Goal: Check status: Check status

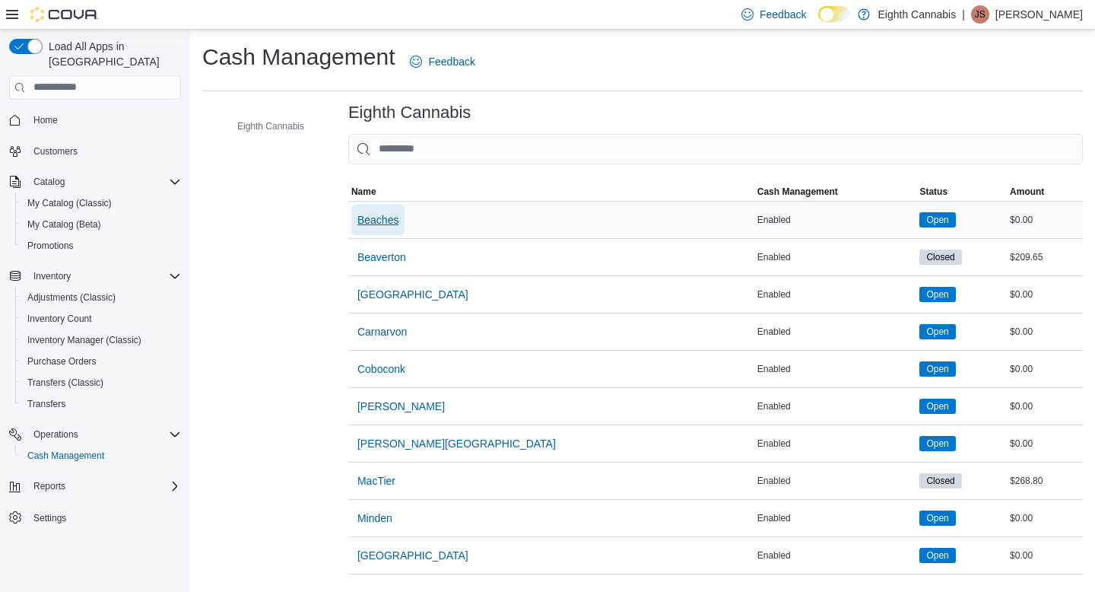
click at [390, 224] on span "Beaches" at bounding box center [377, 219] width 41 height 15
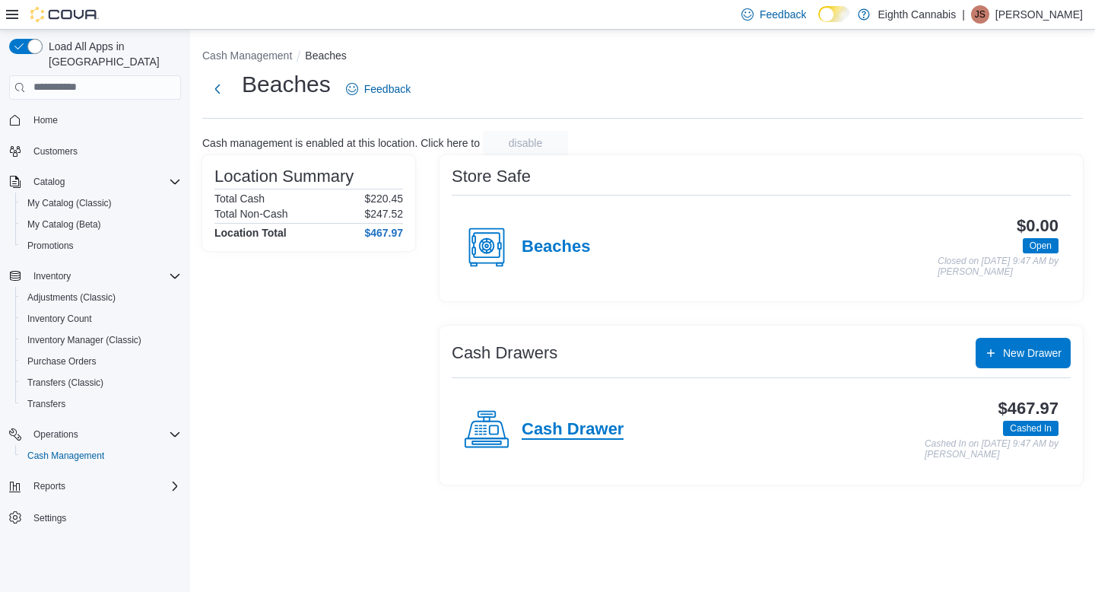
click at [603, 434] on h4 "Cash Drawer" at bounding box center [573, 430] width 102 height 20
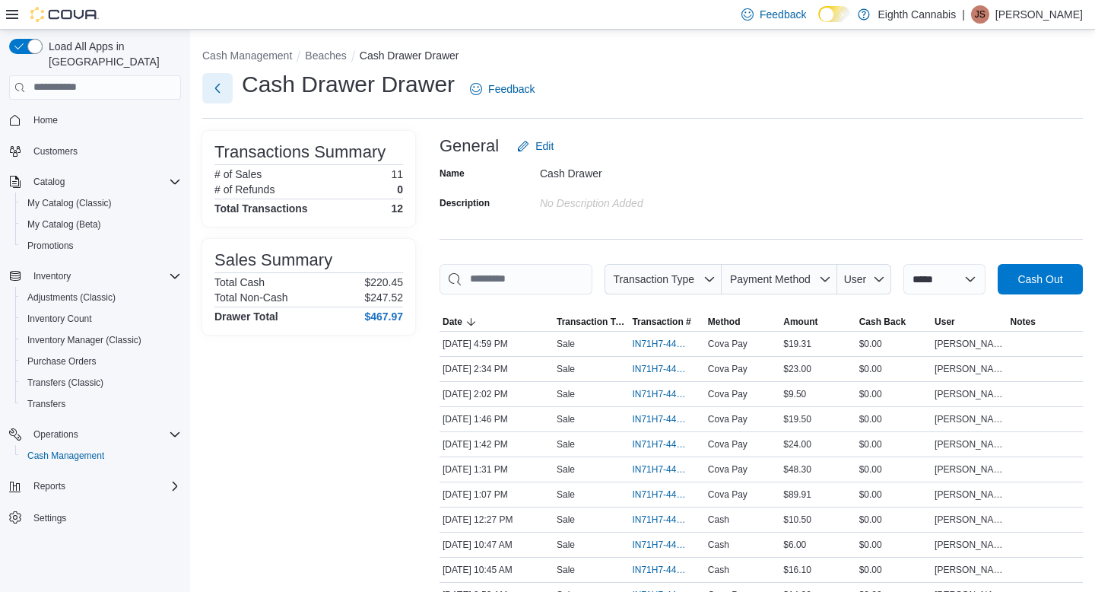
click at [224, 92] on button "Next" at bounding box center [217, 88] width 30 height 30
